Goal: Information Seeking & Learning: Learn about a topic

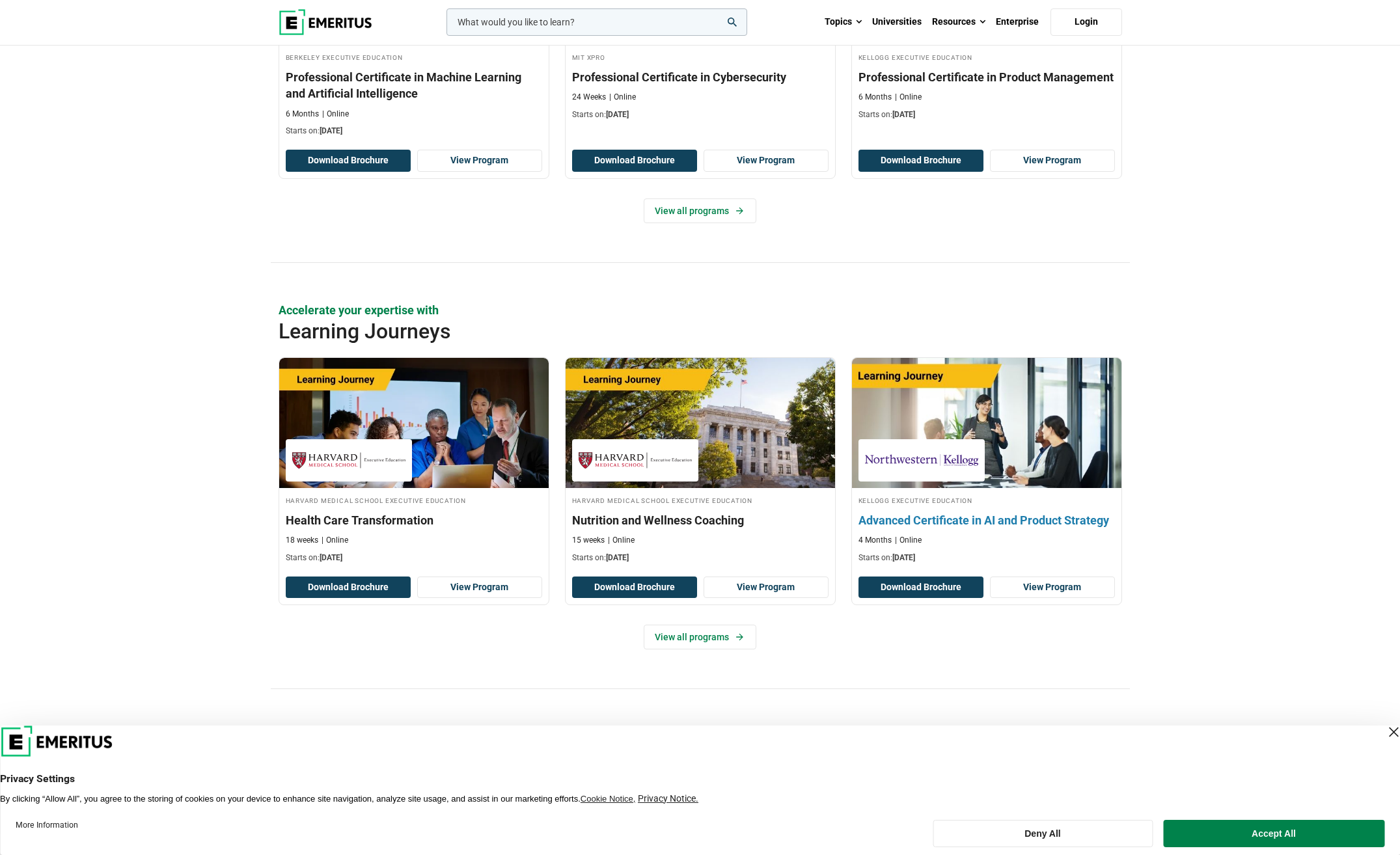
scroll to position [2082, 0]
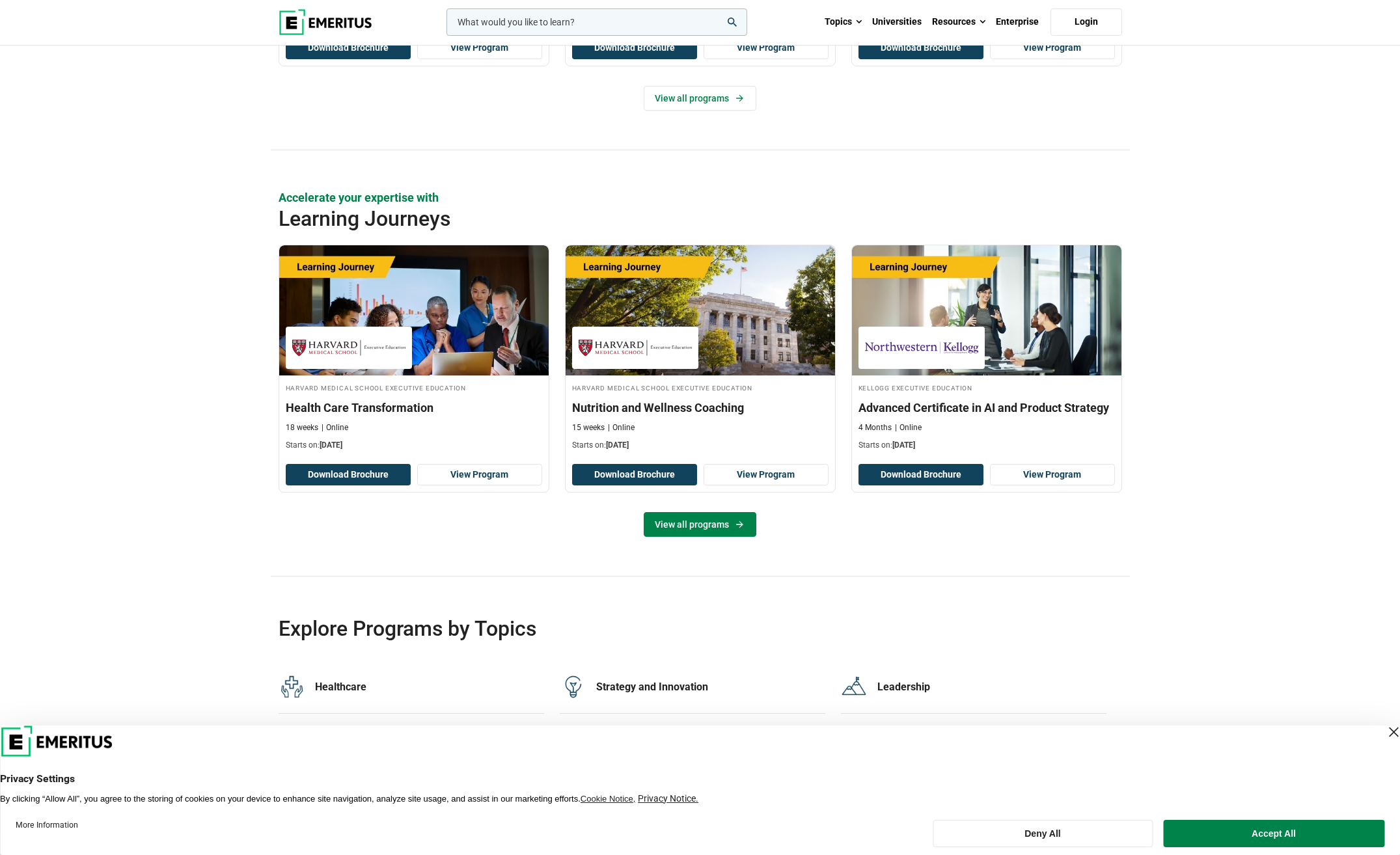
click at [740, 528] on icon at bounding box center [739, 524] width 11 height 11
